Goal: Task Accomplishment & Management: Manage account settings

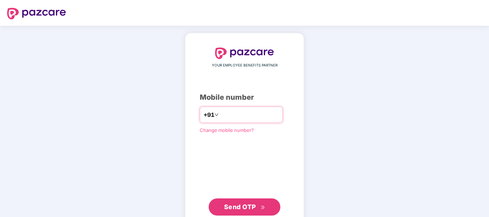
click at [228, 113] on input "number" at bounding box center [249, 114] width 59 height 11
type input "**********"
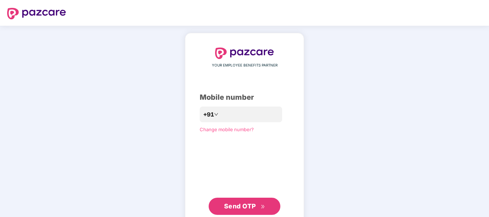
click at [234, 206] on span "Send OTP" at bounding box center [240, 207] width 32 height 8
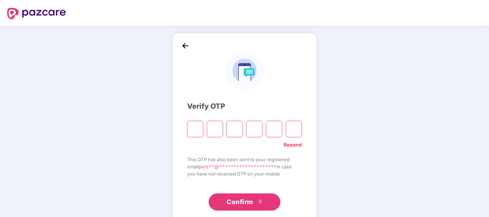
type input "*"
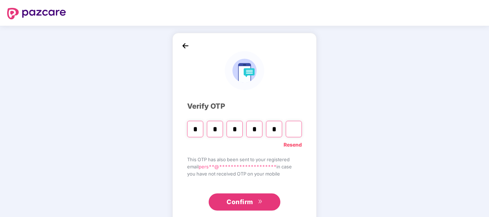
type input "*"
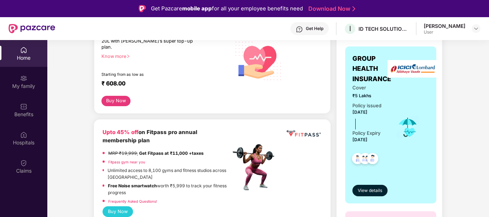
scroll to position [72, 0]
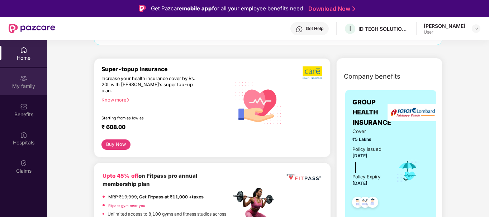
click at [28, 90] on div "My family" at bounding box center [23, 86] width 47 height 7
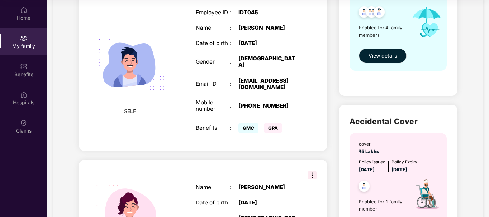
scroll to position [90, 0]
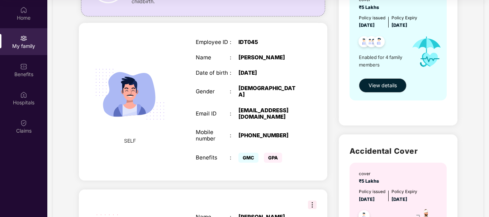
click at [247, 87] on div "[DEMOGRAPHIC_DATA]" at bounding box center [268, 91] width 60 height 13
click at [254, 153] on span "GMC" at bounding box center [248, 158] width 20 height 10
click at [253, 153] on span "GMC" at bounding box center [248, 158] width 20 height 10
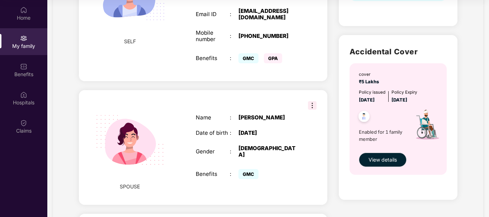
scroll to position [198, 0]
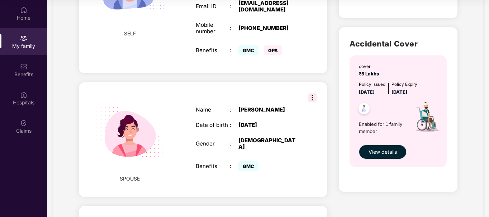
click at [383, 156] on span "View details" at bounding box center [382, 152] width 28 height 8
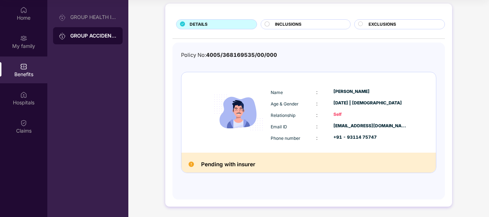
scroll to position [35, 0]
click at [191, 165] on img at bounding box center [190, 164] width 5 height 5
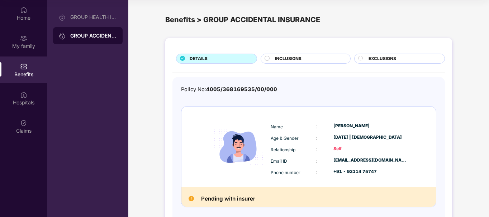
click at [294, 59] on span "INCLUSIONS" at bounding box center [288, 59] width 27 height 7
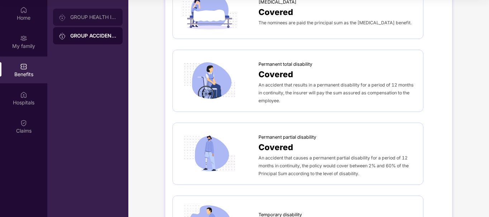
scroll to position [88, 0]
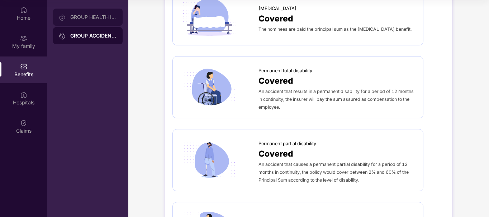
click at [73, 16] on div "GROUP HEALTH INSURANCE" at bounding box center [93, 17] width 47 height 6
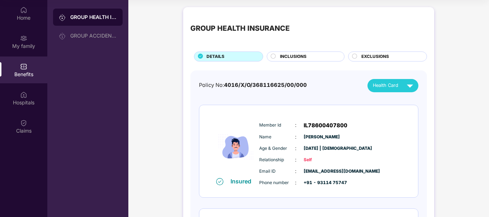
click at [386, 87] on span "Health Card" at bounding box center [385, 85] width 25 height 7
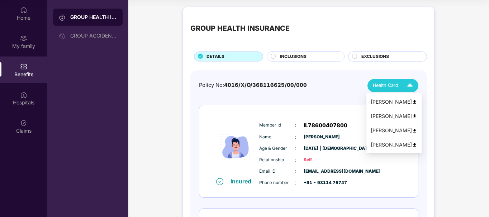
click at [393, 102] on div "[PERSON_NAME]" at bounding box center [393, 102] width 47 height 8
click at [406, 83] on img at bounding box center [409, 86] width 13 height 13
click at [345, 91] on div "Policy No: 4016/X/O/368116625/00/000 Health Card" at bounding box center [308, 85] width 219 height 13
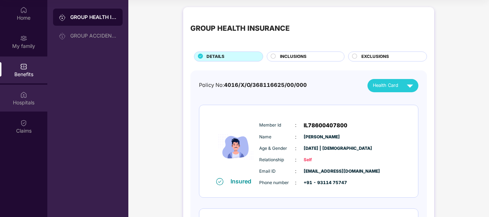
click at [21, 97] on img at bounding box center [23, 94] width 7 height 7
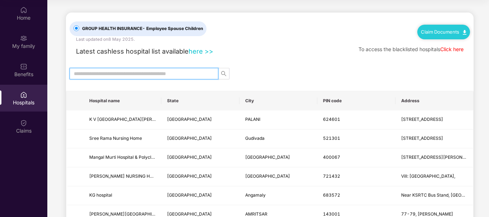
click at [141, 76] on input "text" at bounding box center [141, 74] width 134 height 8
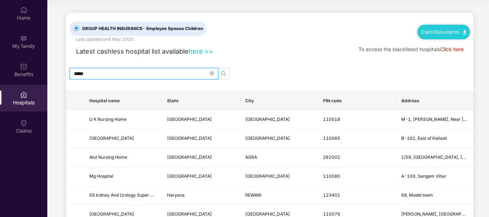
type input "*****"
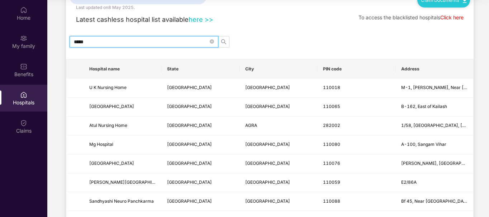
scroll to position [36, 0]
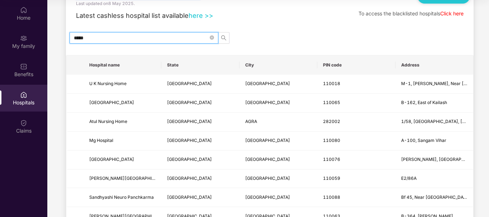
drag, startPoint x: 113, startPoint y: 38, endPoint x: 63, endPoint y: 39, distance: 49.8
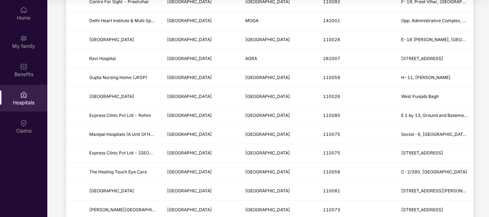
scroll to position [322, 0]
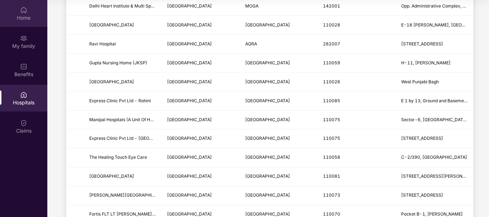
click at [25, 21] on div "Home" at bounding box center [23, 17] width 47 height 7
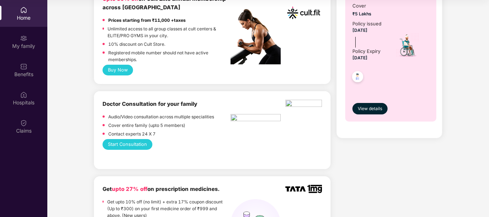
click at [145, 101] on b "Doctor Consultation for your family" at bounding box center [149, 104] width 95 height 7
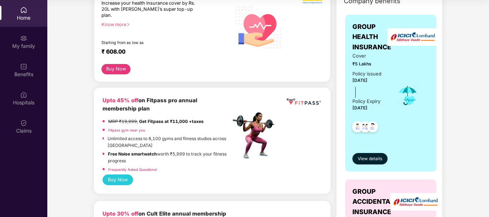
scroll to position [0, 0]
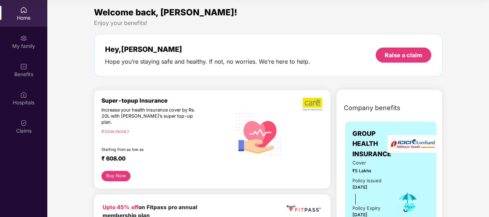
click at [135, 6] on div "Welcome back, [PERSON_NAME]!" at bounding box center [268, 13] width 348 height 14
click at [128, 11] on span "Welcome back, [PERSON_NAME]!" at bounding box center [165, 12] width 143 height 10
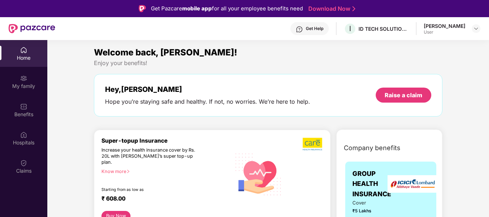
click at [440, 33] on div "User" at bounding box center [445, 32] width 42 height 6
click at [478, 29] on img at bounding box center [476, 29] width 6 height 6
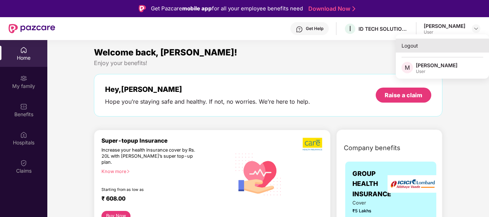
click at [421, 48] on div "Logout" at bounding box center [442, 46] width 93 height 14
